Goal: Task Accomplishment & Management: Use online tool/utility

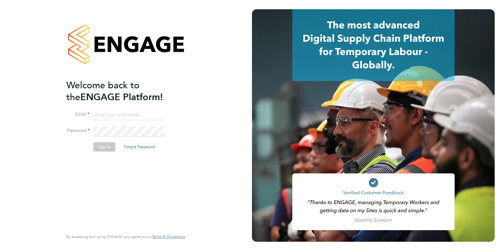
type input "codonovan@skilledcareers.co.uk"
click at [106, 147] on button "Sign In" at bounding box center [104, 146] width 22 height 9
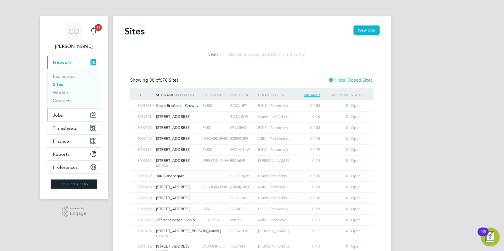
click at [60, 112] on span "Jobs" at bounding box center [58, 115] width 10 height 6
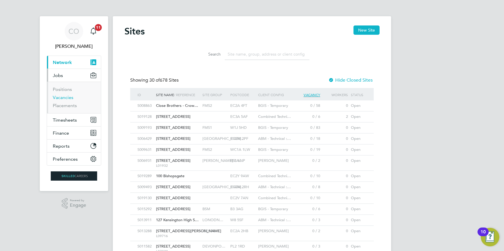
click at [64, 96] on link "Vacancies" at bounding box center [63, 98] width 21 height 6
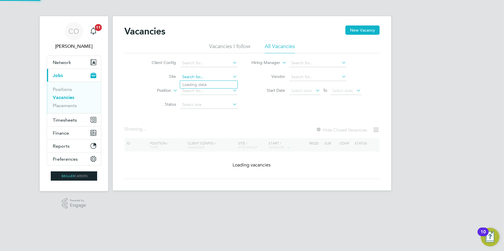
click at [208, 75] on input at bounding box center [208, 77] width 57 height 8
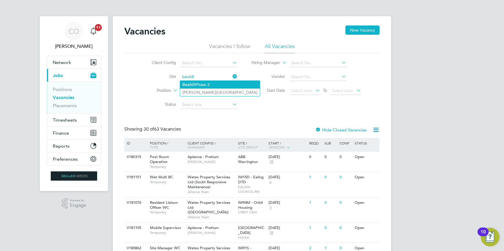
click at [208, 81] on li "Bexhill Phase 2" at bounding box center [220, 85] width 80 height 8
type input "Bexhill Phase 2"
